Goal: Information Seeking & Learning: Learn about a topic

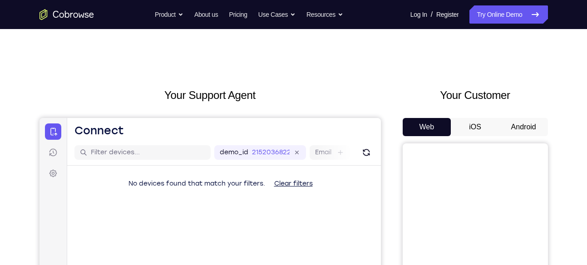
click at [512, 124] on button "Android" at bounding box center [524, 127] width 49 height 18
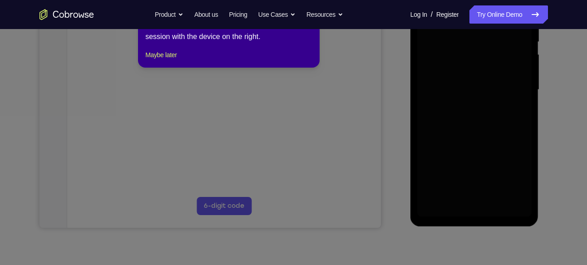
scroll to position [203, 0]
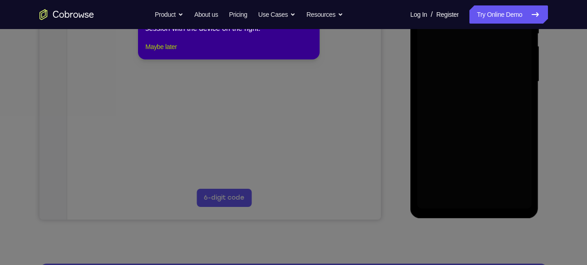
click at [176, 52] on button "Maybe later" at bounding box center [160, 46] width 31 height 11
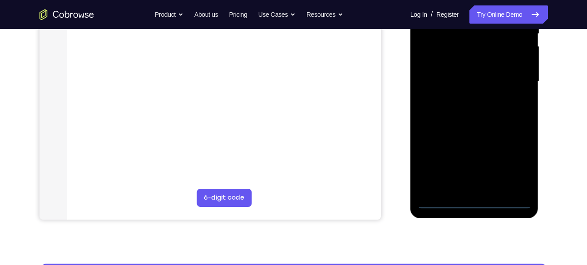
click at [471, 200] on div at bounding box center [474, 82] width 114 height 254
click at [510, 159] on div at bounding box center [474, 82] width 114 height 254
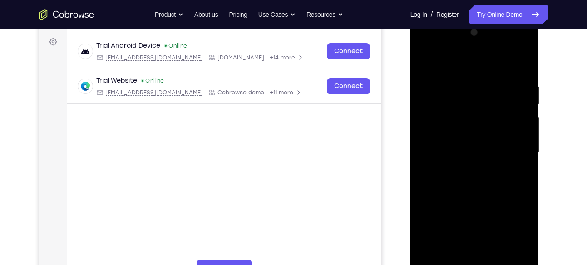
scroll to position [130, 0]
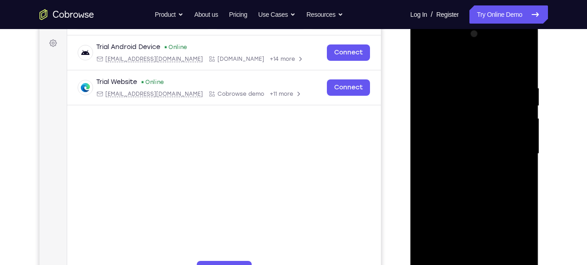
click at [436, 67] on div at bounding box center [474, 154] width 114 height 254
click at [513, 151] on div at bounding box center [474, 154] width 114 height 254
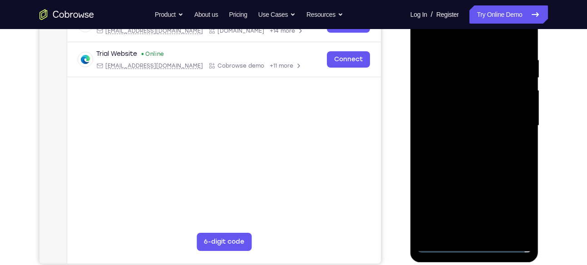
scroll to position [159, 0]
click at [463, 144] on div at bounding box center [474, 125] width 114 height 254
click at [460, 112] on div at bounding box center [474, 125] width 114 height 254
click at [448, 111] on div at bounding box center [474, 125] width 114 height 254
click at [440, 121] on div at bounding box center [474, 125] width 114 height 254
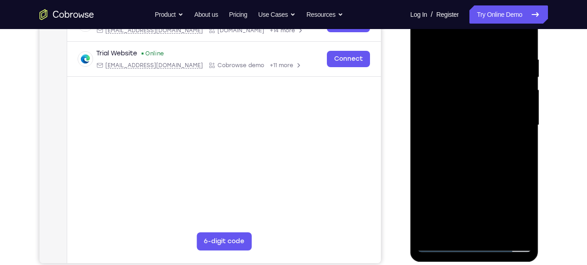
scroll to position [143, 0]
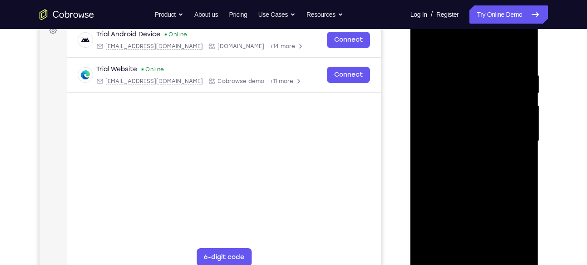
click at [444, 175] on div at bounding box center [474, 141] width 114 height 254
click at [520, 61] on div at bounding box center [474, 141] width 114 height 254
drag, startPoint x: 475, startPoint y: 50, endPoint x: 459, endPoint y: 11, distance: 41.7
click at [459, 11] on div at bounding box center [475, 142] width 129 height 271
click at [466, 72] on div at bounding box center [474, 141] width 114 height 254
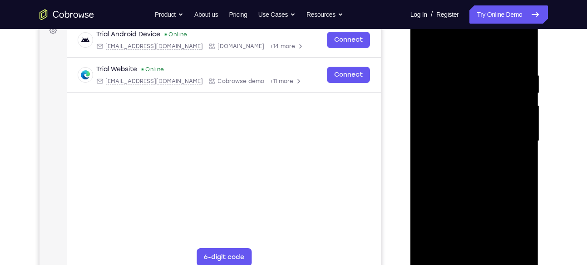
click at [515, 113] on div at bounding box center [474, 141] width 114 height 254
click at [522, 125] on div at bounding box center [474, 141] width 114 height 254
click at [508, 125] on div at bounding box center [474, 141] width 114 height 254
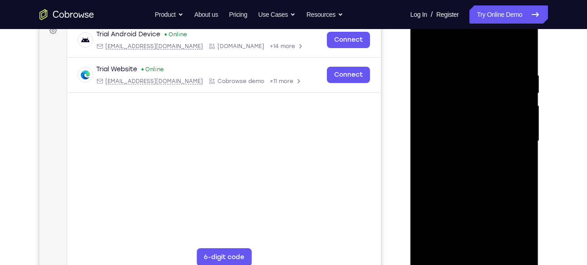
click at [508, 125] on div at bounding box center [474, 141] width 114 height 254
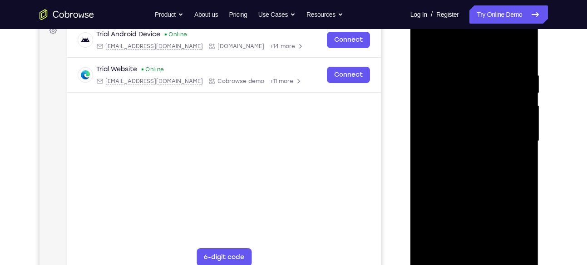
click at [508, 125] on div at bounding box center [474, 141] width 114 height 254
click at [519, 54] on div at bounding box center [474, 141] width 114 height 254
drag, startPoint x: 498, startPoint y: 181, endPoint x: 493, endPoint y: 104, distance: 76.9
click at [493, 104] on div at bounding box center [474, 141] width 114 height 254
click at [520, 107] on div at bounding box center [474, 141] width 114 height 254
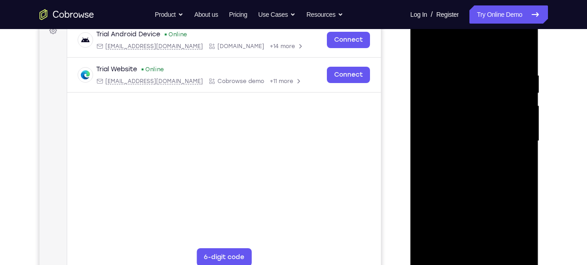
drag, startPoint x: 493, startPoint y: 156, endPoint x: 486, endPoint y: 71, distance: 84.7
click at [486, 71] on div at bounding box center [474, 141] width 114 height 254
drag, startPoint x: 476, startPoint y: 211, endPoint x: 465, endPoint y: 91, distance: 120.4
click at [479, 120] on div at bounding box center [474, 141] width 114 height 254
drag, startPoint x: 466, startPoint y: 191, endPoint x: 454, endPoint y: 114, distance: 78.5
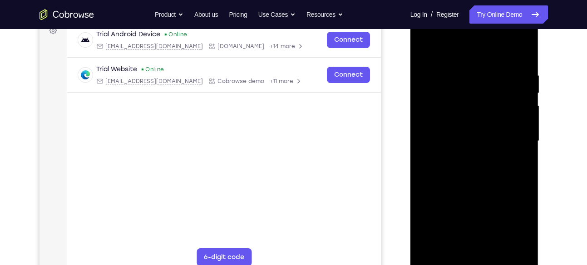
click at [454, 114] on div at bounding box center [474, 141] width 114 height 254
drag, startPoint x: 463, startPoint y: 192, endPoint x: 463, endPoint y: 142, distance: 49.5
click at [463, 142] on div at bounding box center [474, 141] width 114 height 254
drag, startPoint x: 469, startPoint y: 189, endPoint x: 475, endPoint y: 85, distance: 104.1
click at [475, 88] on div at bounding box center [474, 141] width 114 height 254
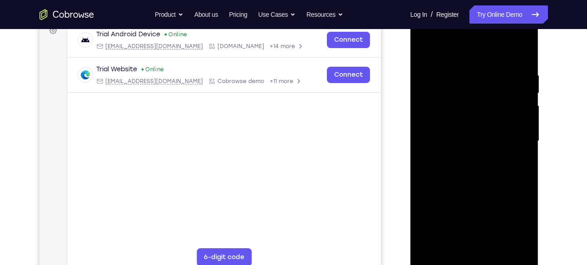
drag, startPoint x: 466, startPoint y: 180, endPoint x: 468, endPoint y: 99, distance: 80.4
click at [468, 99] on div at bounding box center [474, 141] width 114 height 254
drag, startPoint x: 467, startPoint y: 125, endPoint x: 480, endPoint y: 205, distance: 81.4
click at [480, 205] on div at bounding box center [474, 141] width 114 height 254
drag, startPoint x: 480, startPoint y: 205, endPoint x: 469, endPoint y: 101, distance: 104.6
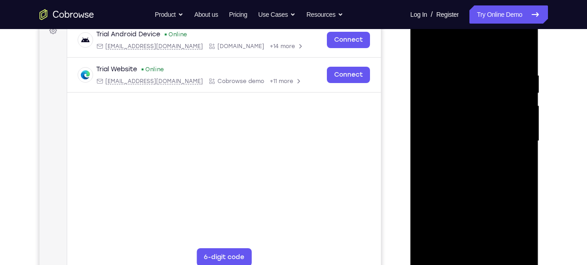
click at [469, 101] on div at bounding box center [474, 141] width 114 height 254
drag, startPoint x: 472, startPoint y: 131, endPoint x: 474, endPoint y: 233, distance: 101.3
click at [474, 233] on div at bounding box center [474, 141] width 114 height 254
drag, startPoint x: 477, startPoint y: 132, endPoint x: 494, endPoint y: 218, distance: 88.4
click at [494, 218] on div at bounding box center [474, 141] width 114 height 254
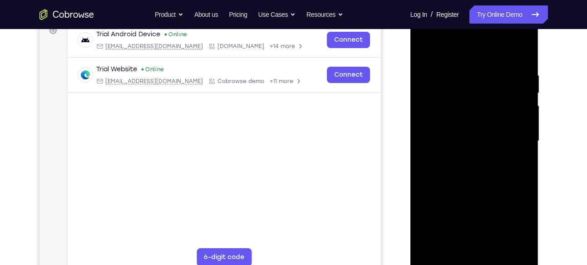
click at [499, 247] on div at bounding box center [474, 141] width 114 height 254
click at [479, 188] on div at bounding box center [474, 141] width 114 height 254
